Goal: Task Accomplishment & Management: Use online tool/utility

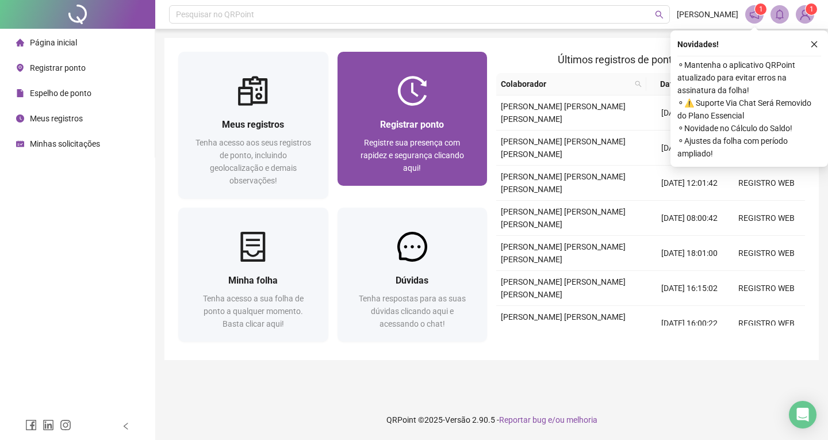
click at [405, 115] on div "Registrar ponto Registre sua presença com rapidez e segurança clicando aqui!" at bounding box center [412, 146] width 150 height 80
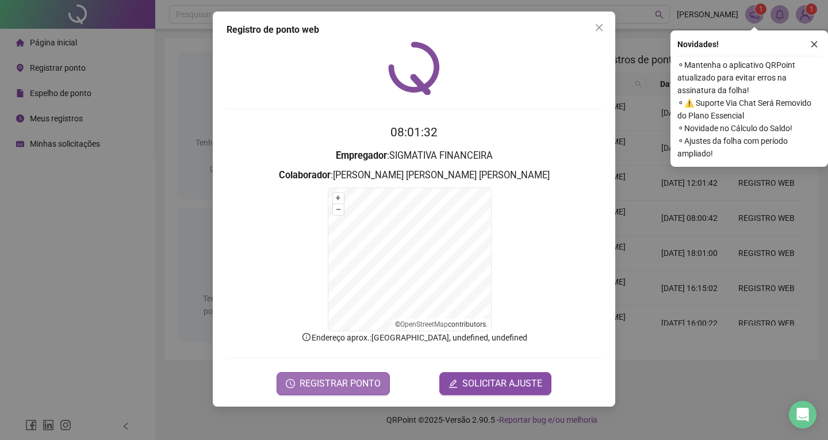
click at [354, 384] on span "REGISTRAR PONTO" at bounding box center [339, 383] width 81 height 14
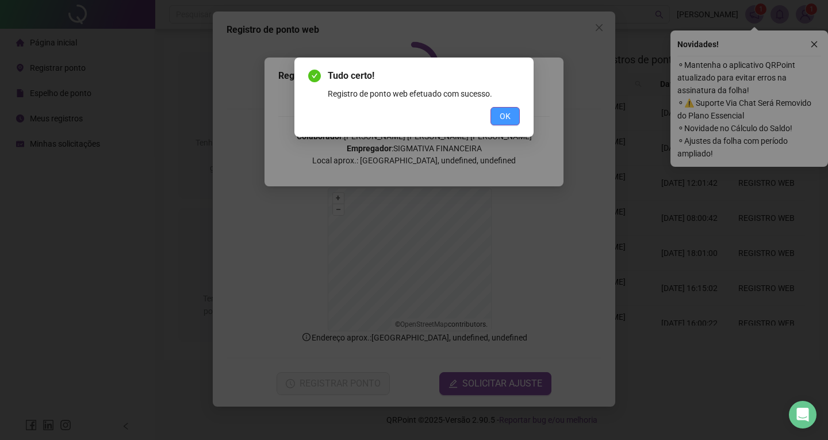
click at [506, 119] on span "OK" at bounding box center [504, 116] width 11 height 13
